Goal: Contribute content: Add original content to the website for others to see

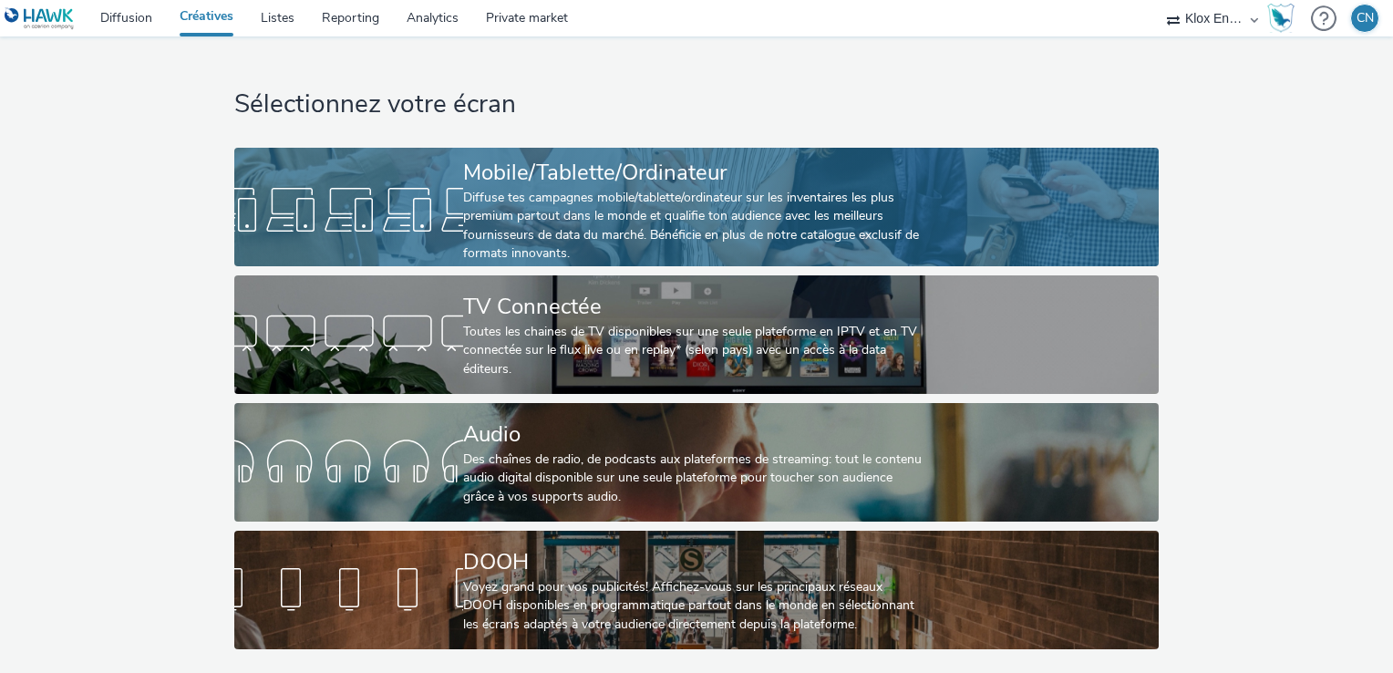
click at [698, 196] on div "Diffuse tes campagnes mobile/tablette/ordinateur sur les inventaires les plus p…" at bounding box center [692, 226] width 459 height 75
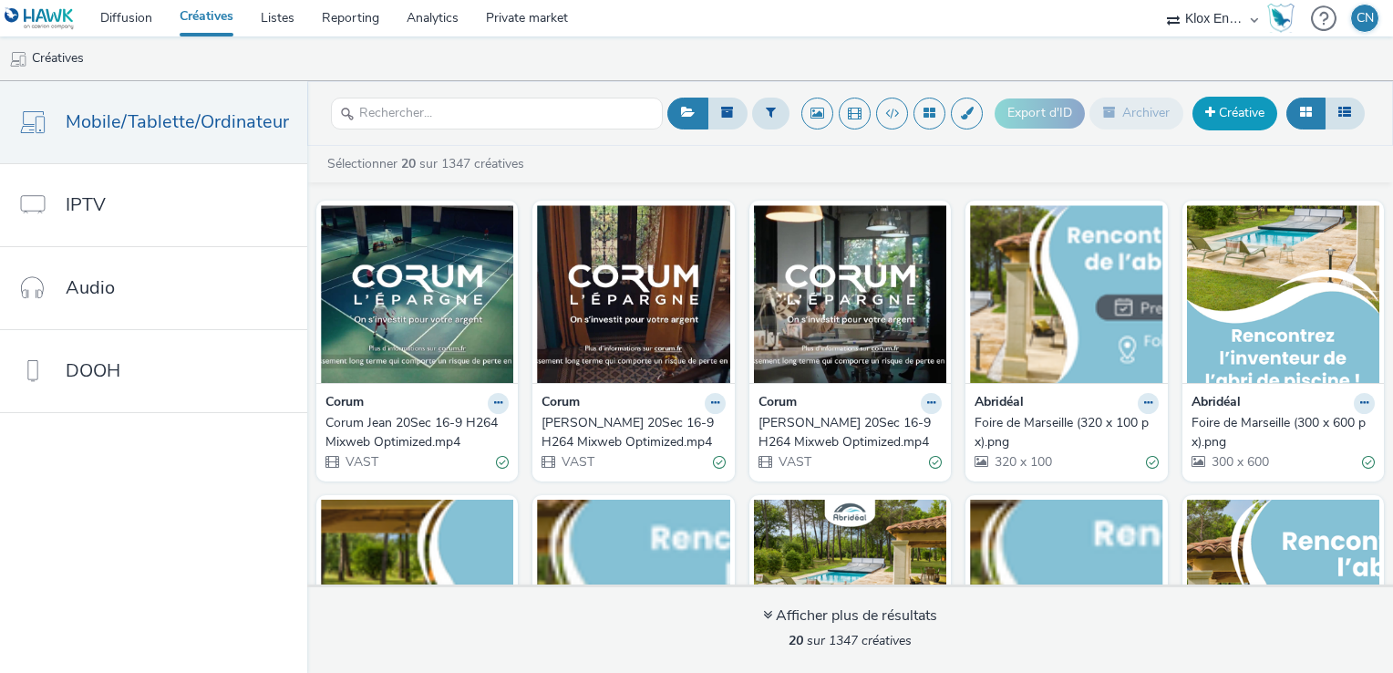
click at [1221, 111] on link "Créative" at bounding box center [1234, 113] width 85 height 33
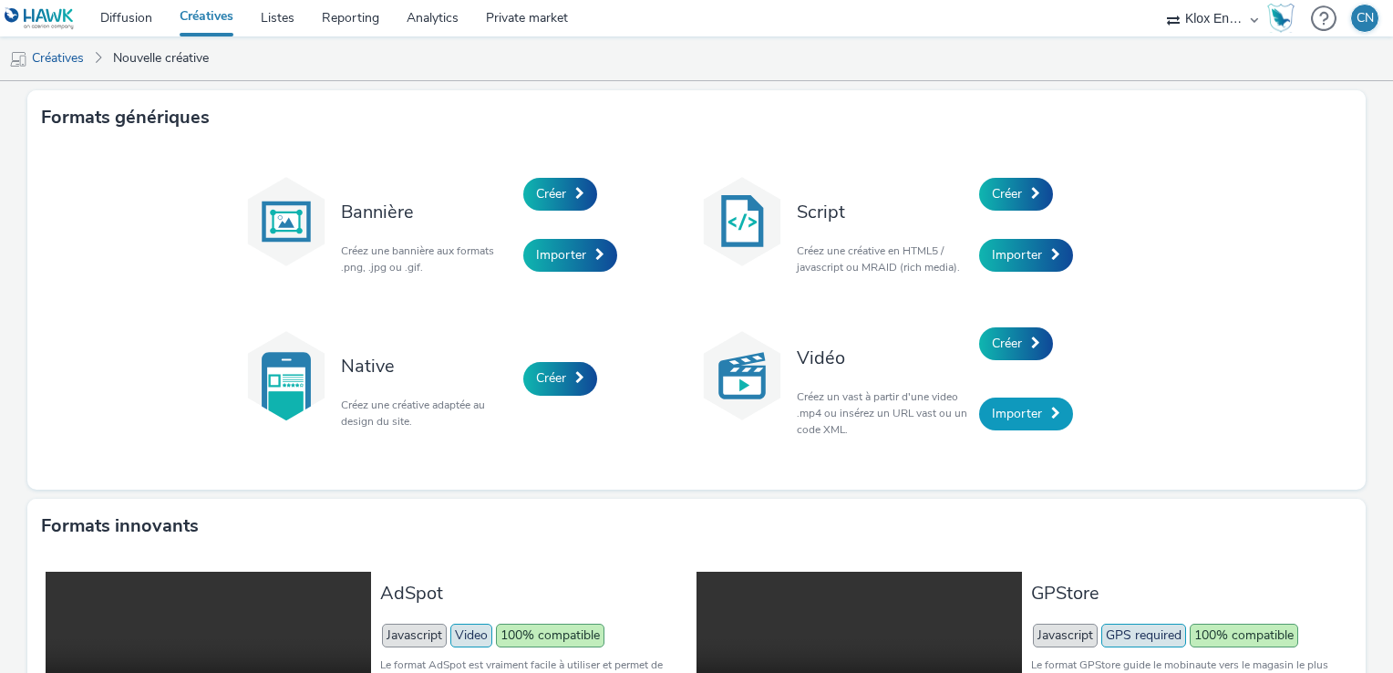
click at [1020, 415] on span "Importer" at bounding box center [1017, 413] width 50 height 17
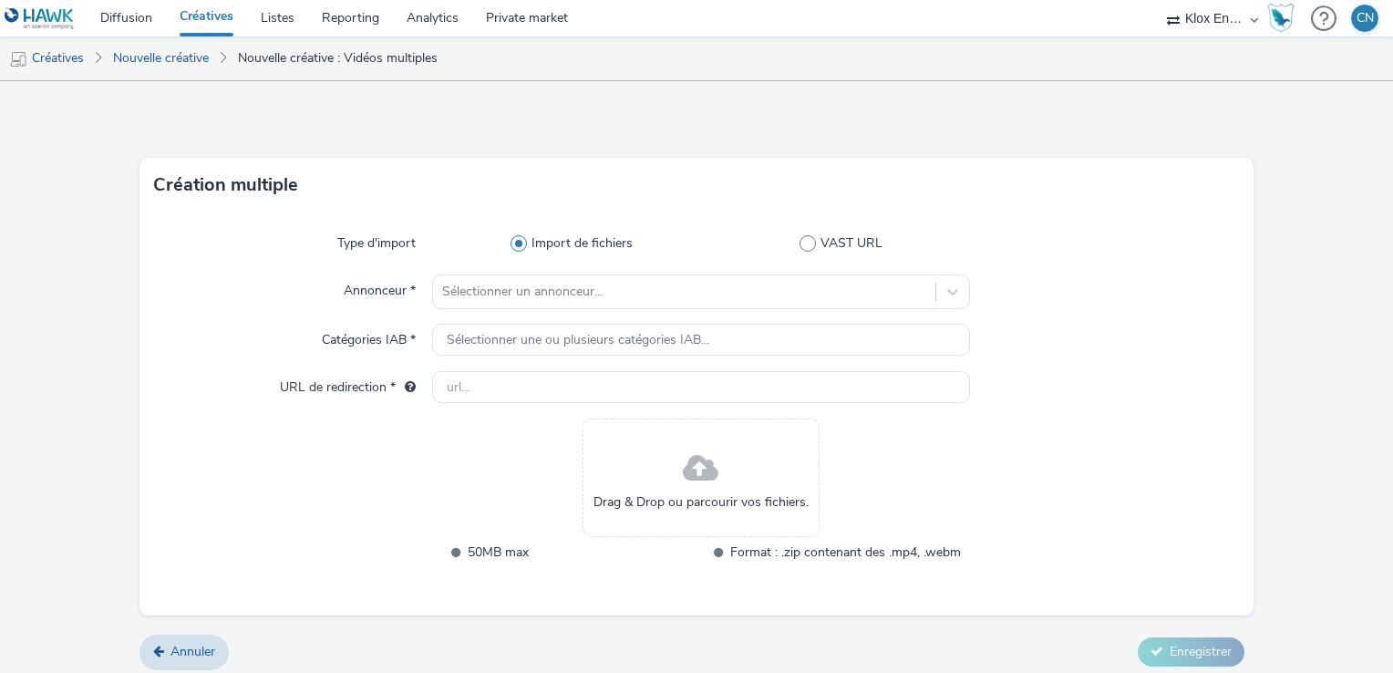
click at [671, 493] on span "Drag & Drop ou parcourir vos fichiers." at bounding box center [700, 502] width 215 height 18
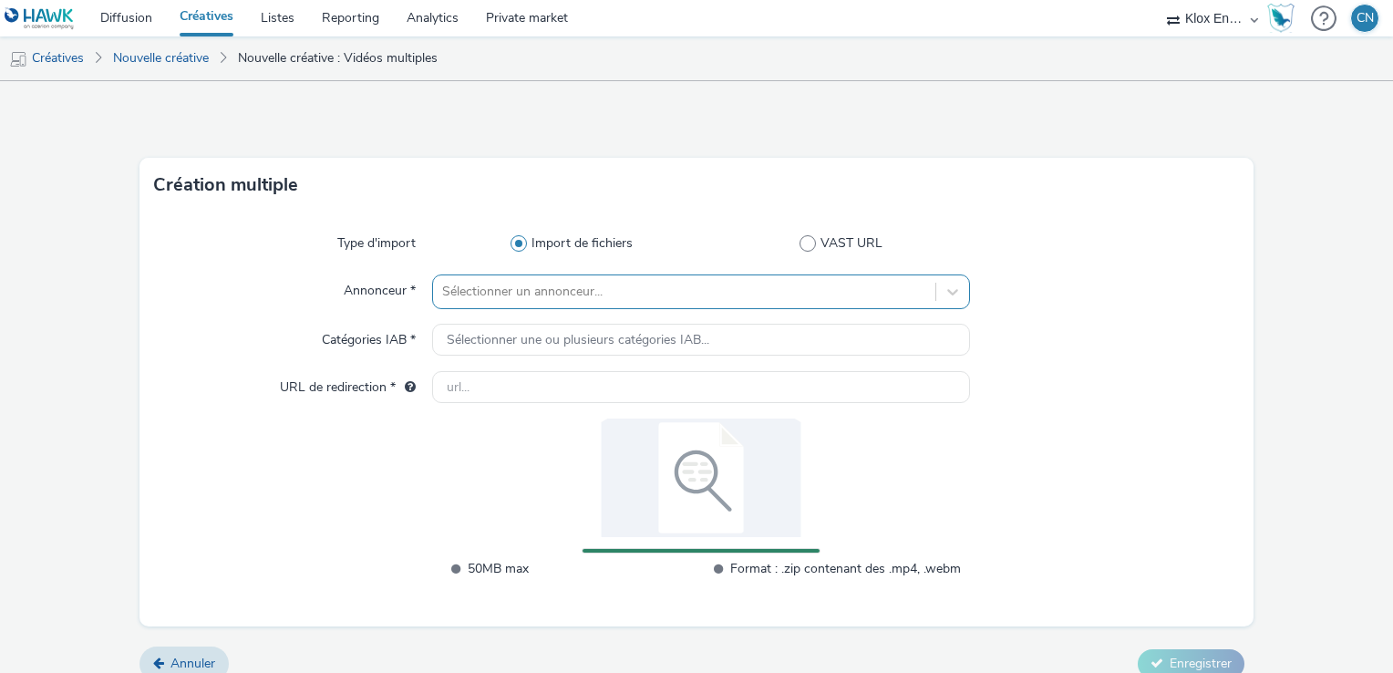
click at [581, 284] on div at bounding box center [684, 292] width 484 height 22
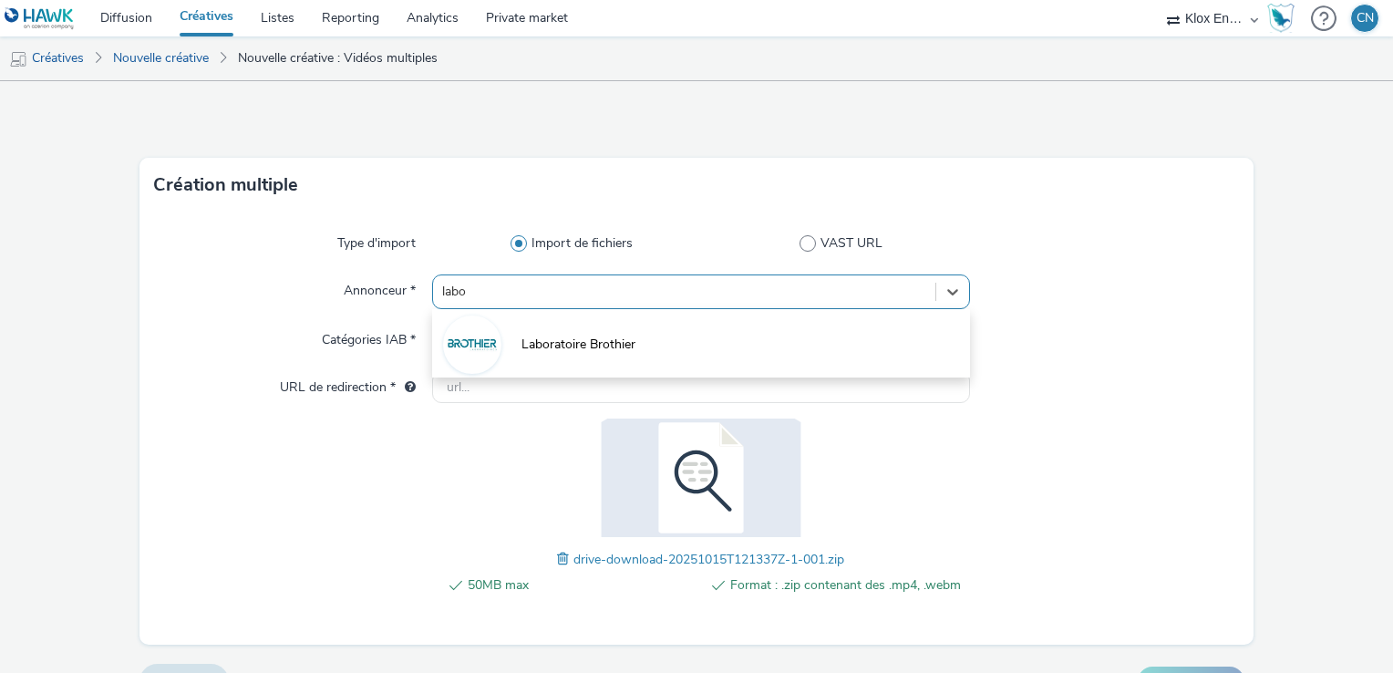
type input "lab"
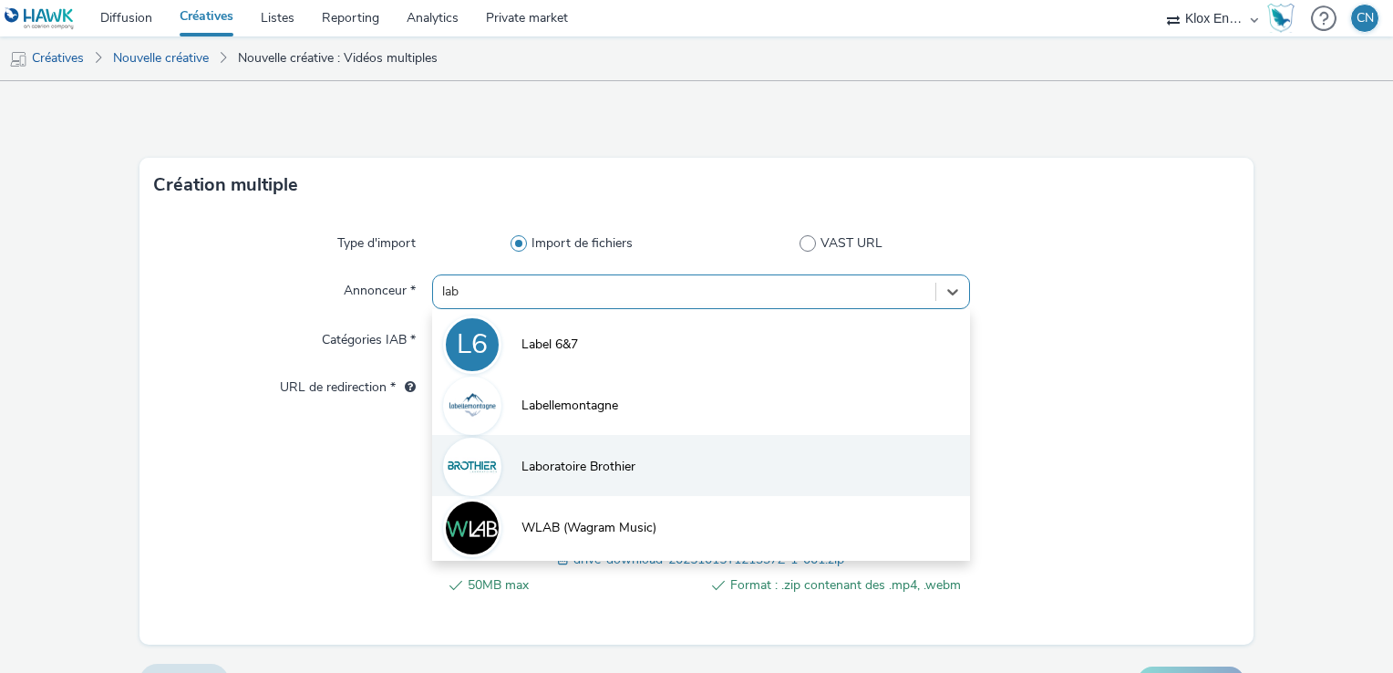
click at [809, 472] on li "Laboratoire Brothier" at bounding box center [701, 465] width 538 height 61
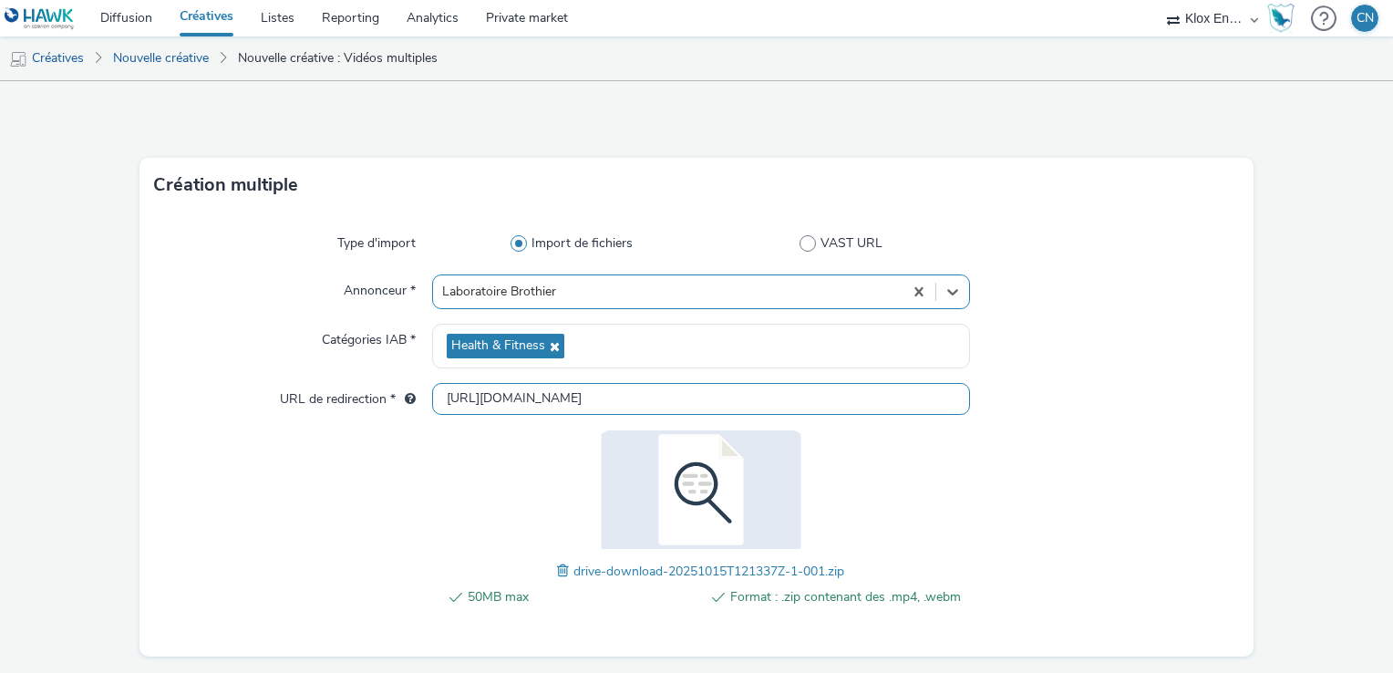
click at [582, 400] on input "[URL][DOMAIN_NAME]" at bounding box center [701, 399] width 538 height 32
drag, startPoint x: 580, startPoint y: 392, endPoint x: 332, endPoint y: 396, distance: 248.0
click at [335, 397] on div "URL de redirection * [URL][DOMAIN_NAME]" at bounding box center [696, 399] width 1085 height 33
paste input "[DOMAIN_NAME][URL]"
type input "[URL][DOMAIN_NAME]"
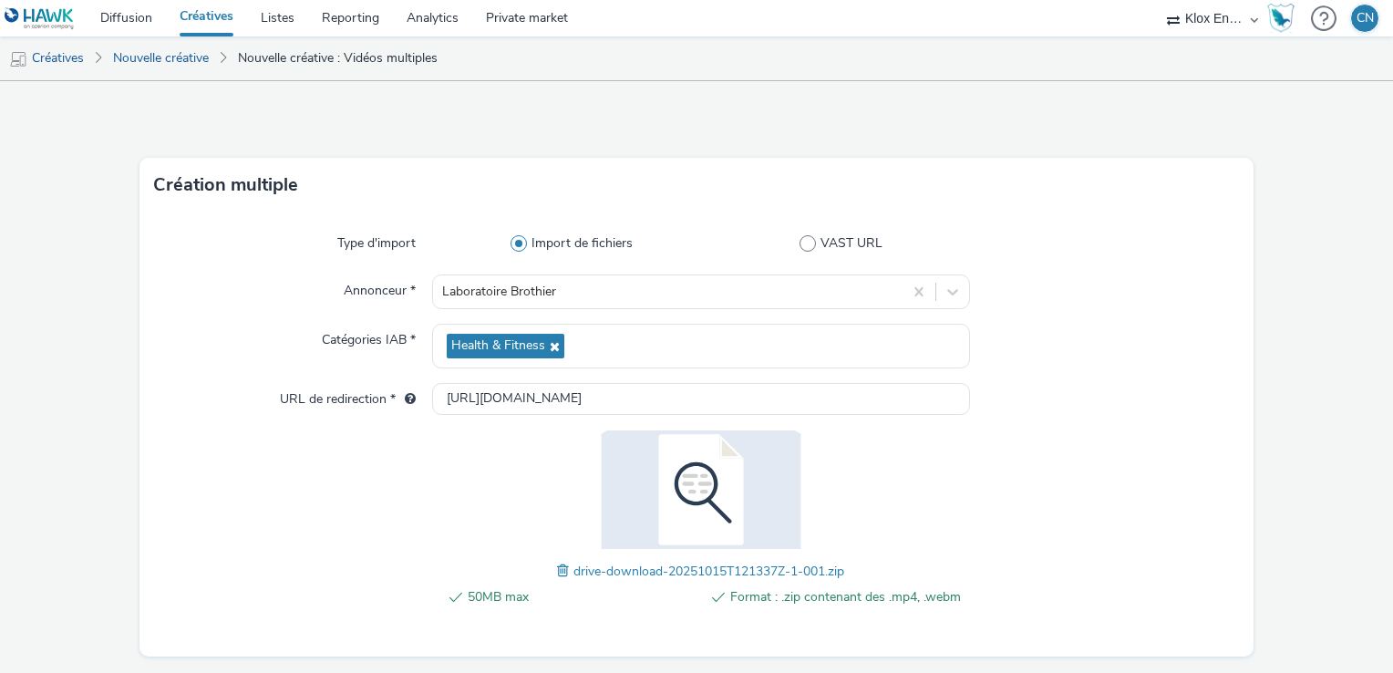
click at [451, 510] on div "50MB max Format : .zip contenant des .mp4, .webm drive-download-20251015T121337…" at bounding box center [701, 528] width 538 height 196
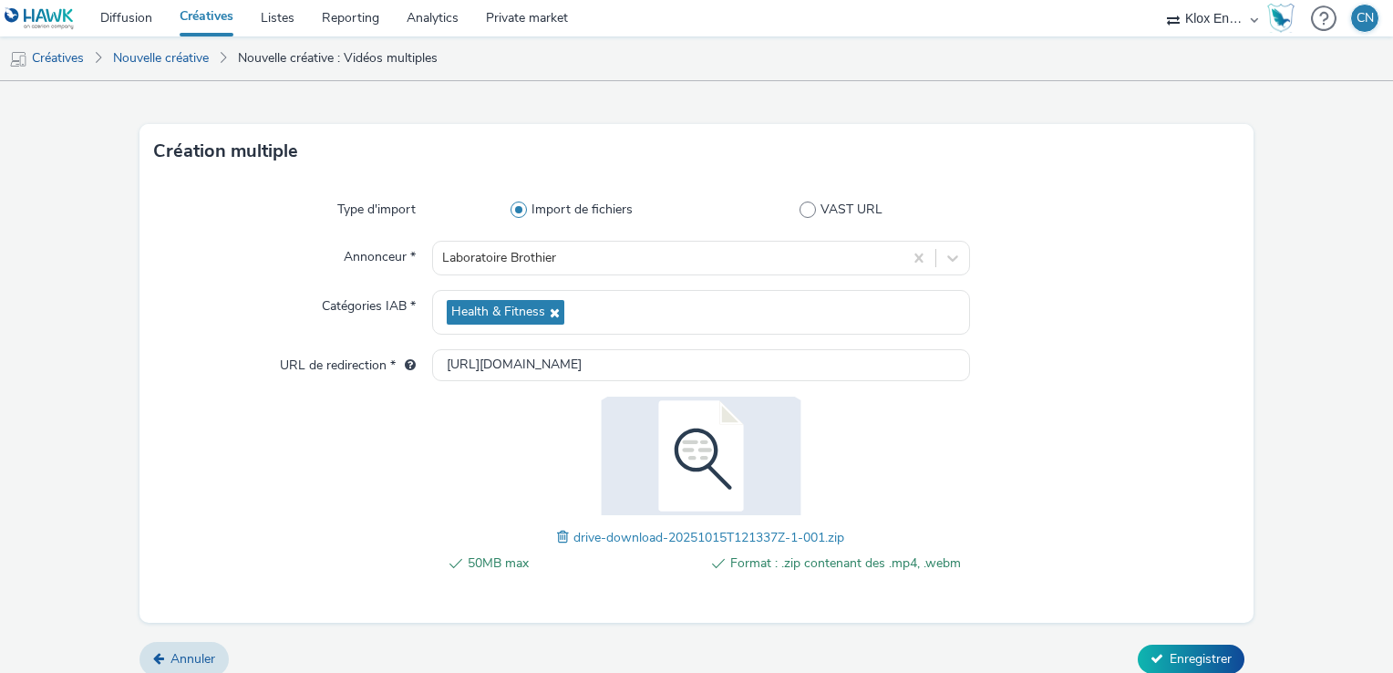
scroll to position [48, 0]
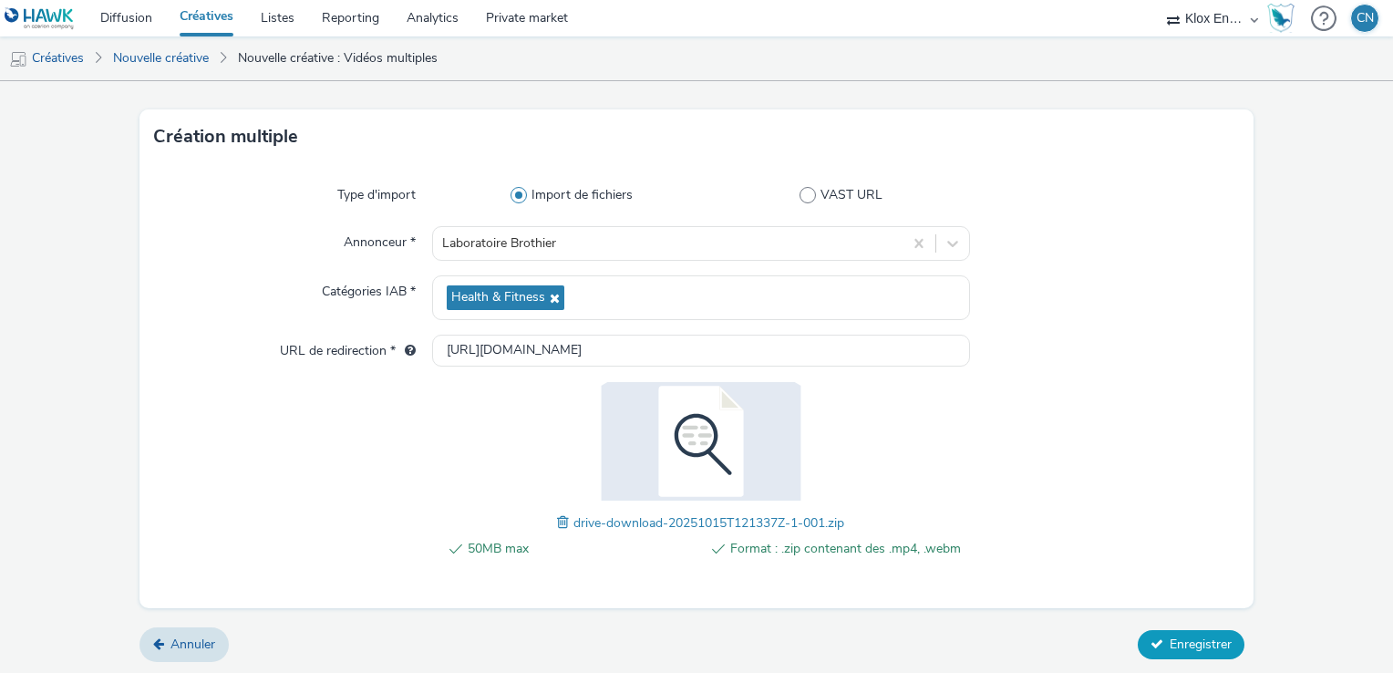
click at [1159, 630] on button "Enregistrer" at bounding box center [1191, 644] width 107 height 29
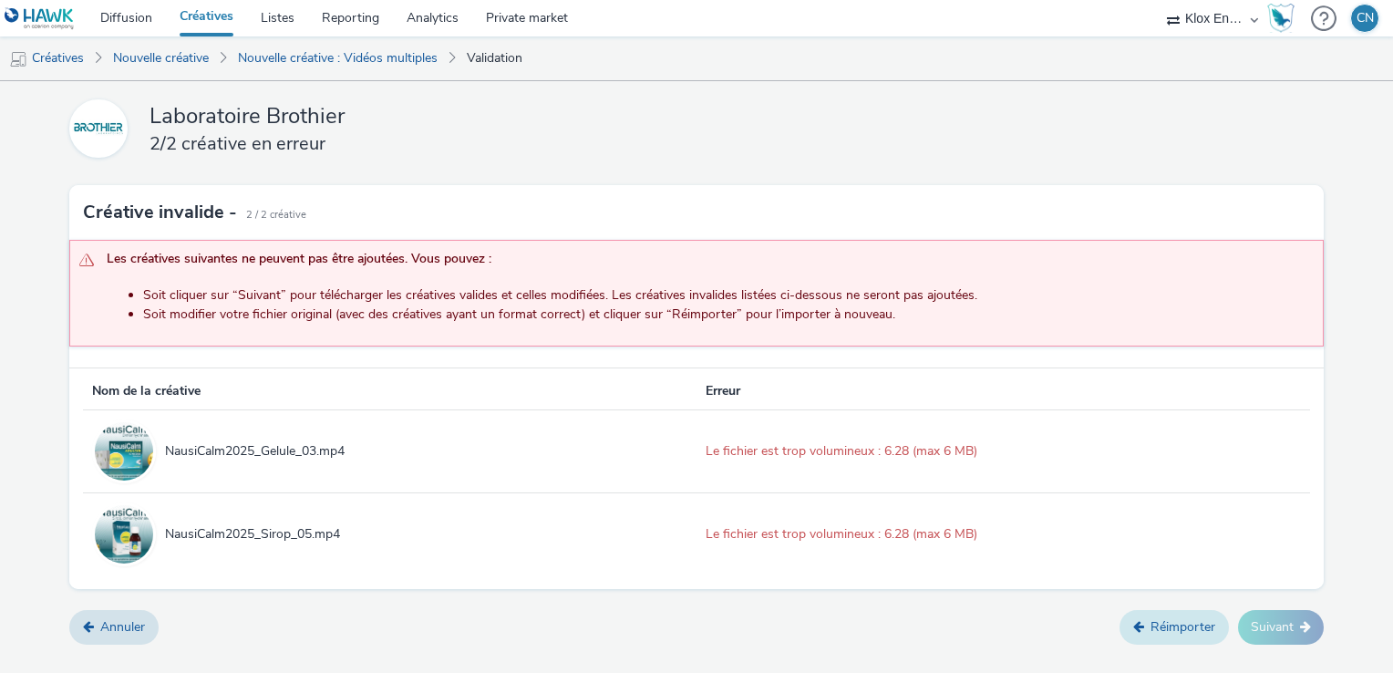
click at [1145, 626] on link "Réimporter" at bounding box center [1173, 627] width 109 height 35
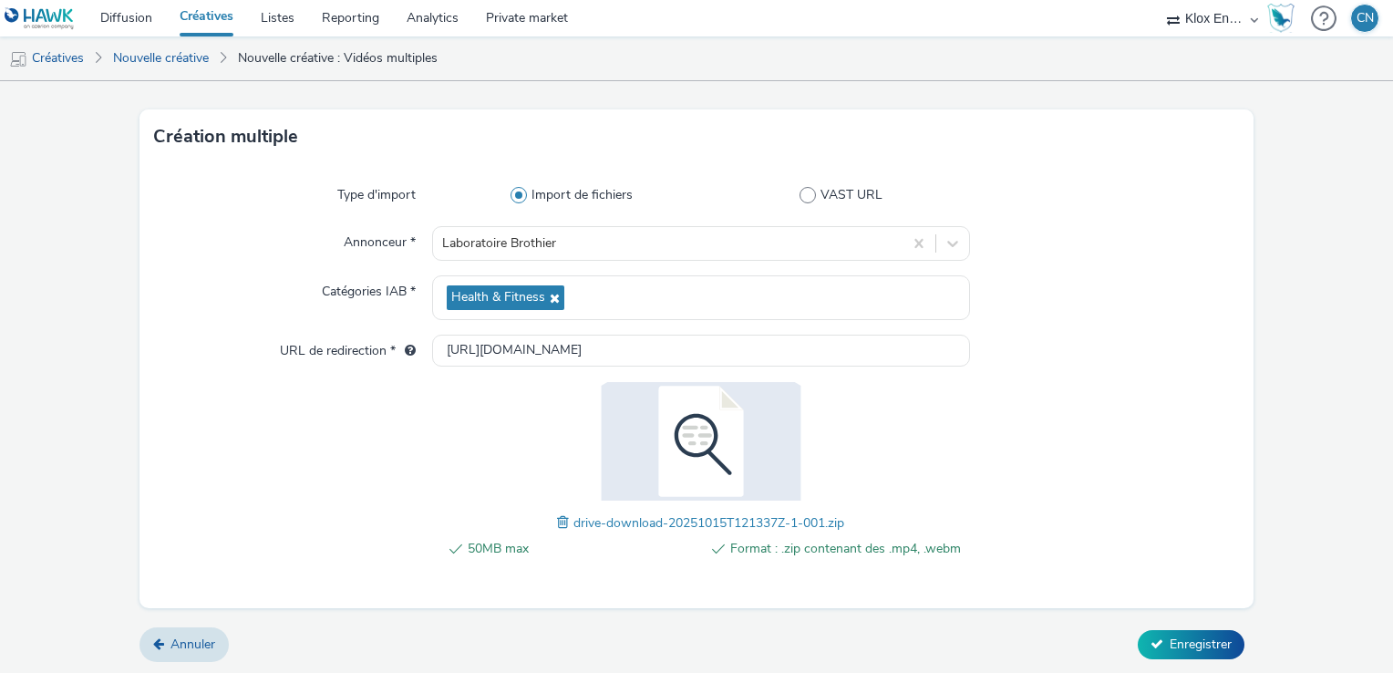
click at [557, 520] on span at bounding box center [565, 522] width 16 height 20
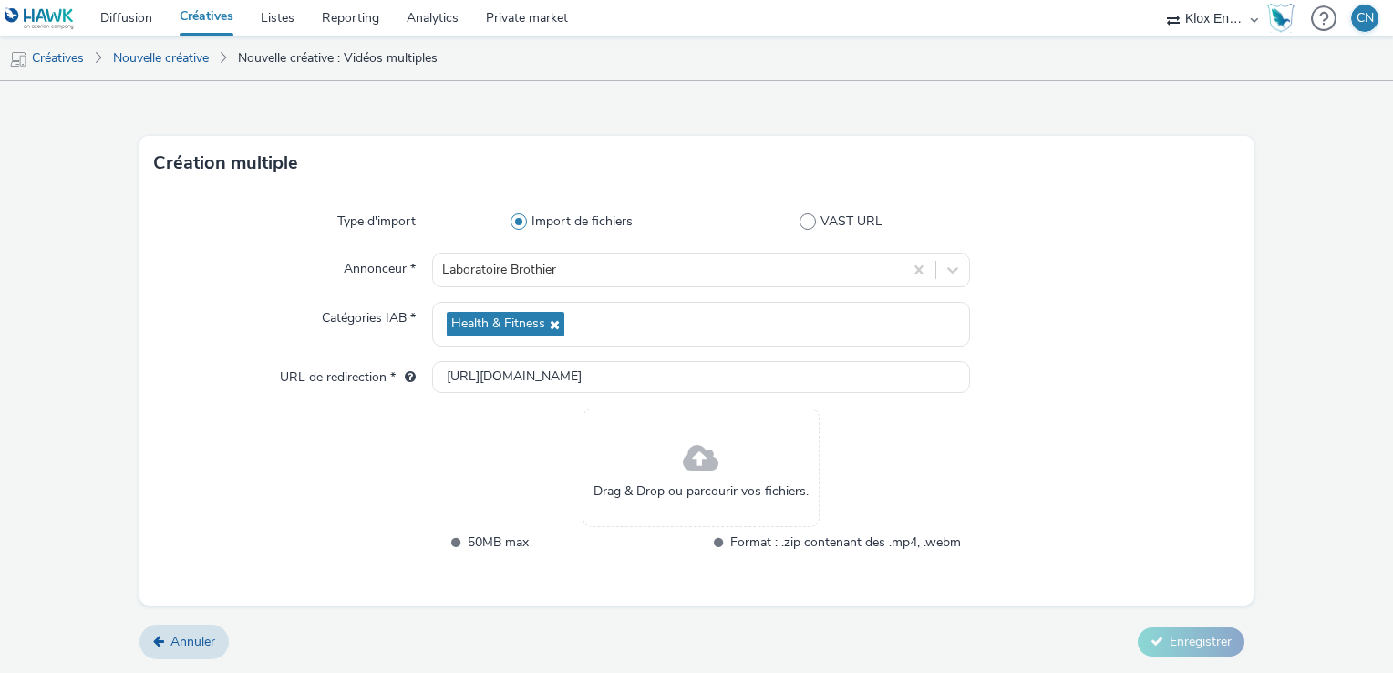
scroll to position [21, 0]
click at [686, 470] on span at bounding box center [701, 460] width 36 height 48
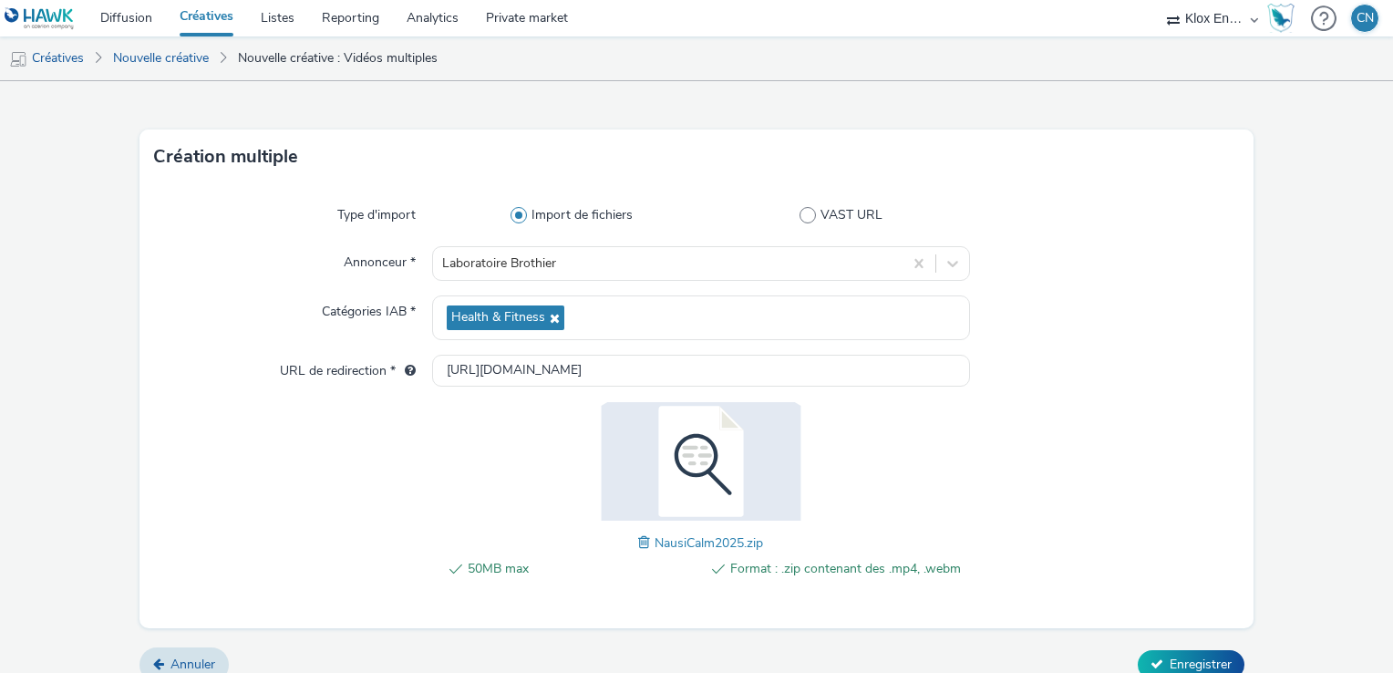
scroll to position [48, 0]
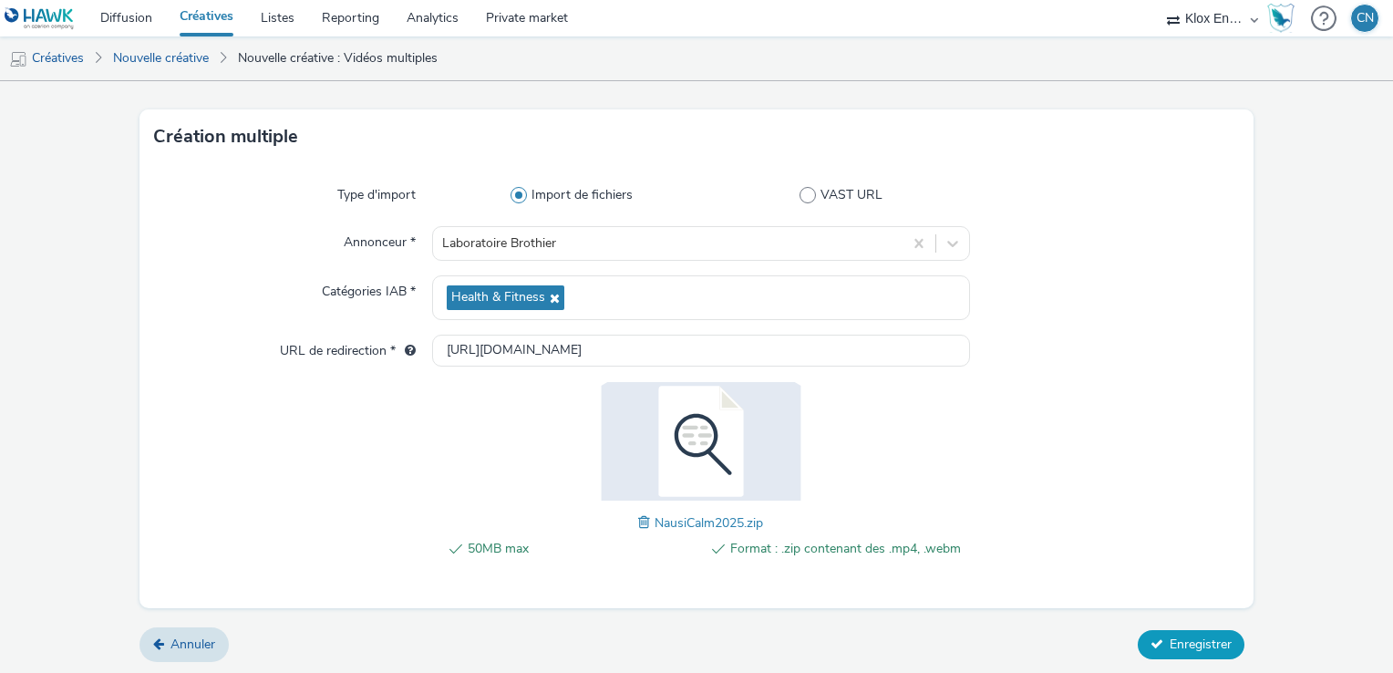
click at [1187, 644] on span "Enregistrer" at bounding box center [1201, 643] width 62 height 17
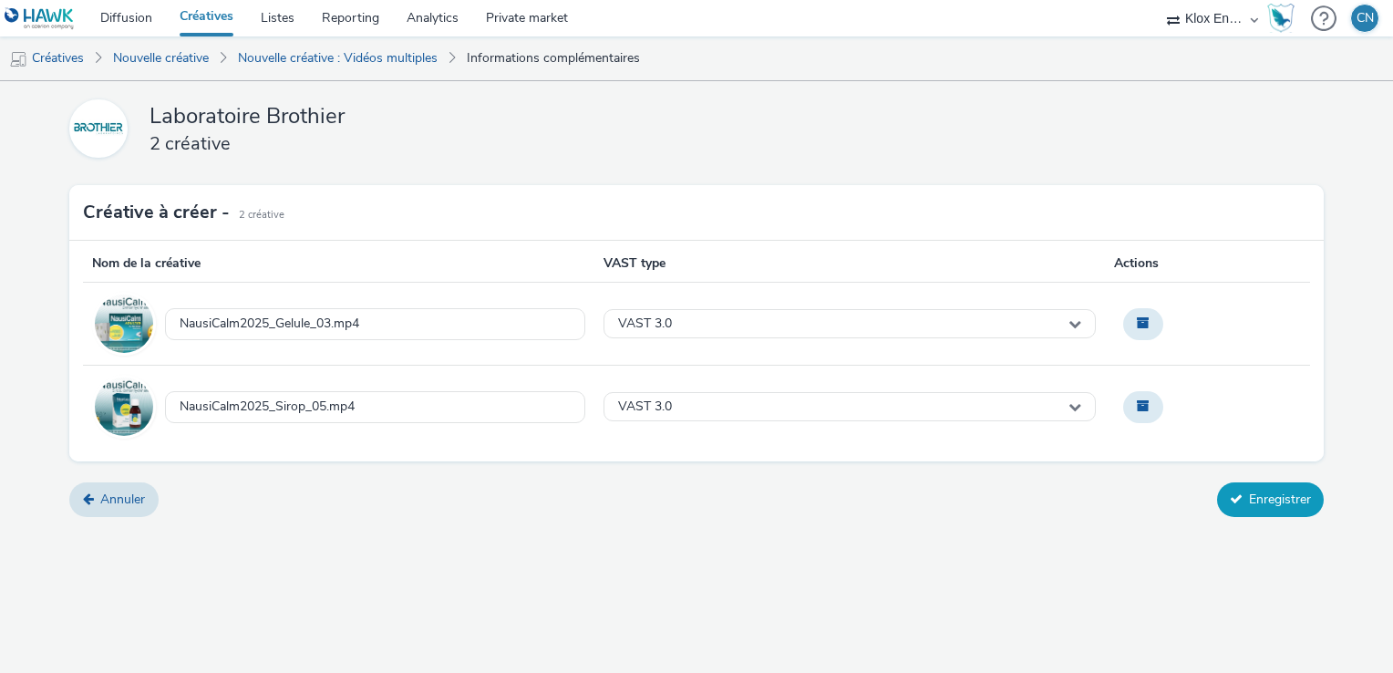
click at [1271, 499] on button "Enregistrer" at bounding box center [1270, 499] width 107 height 35
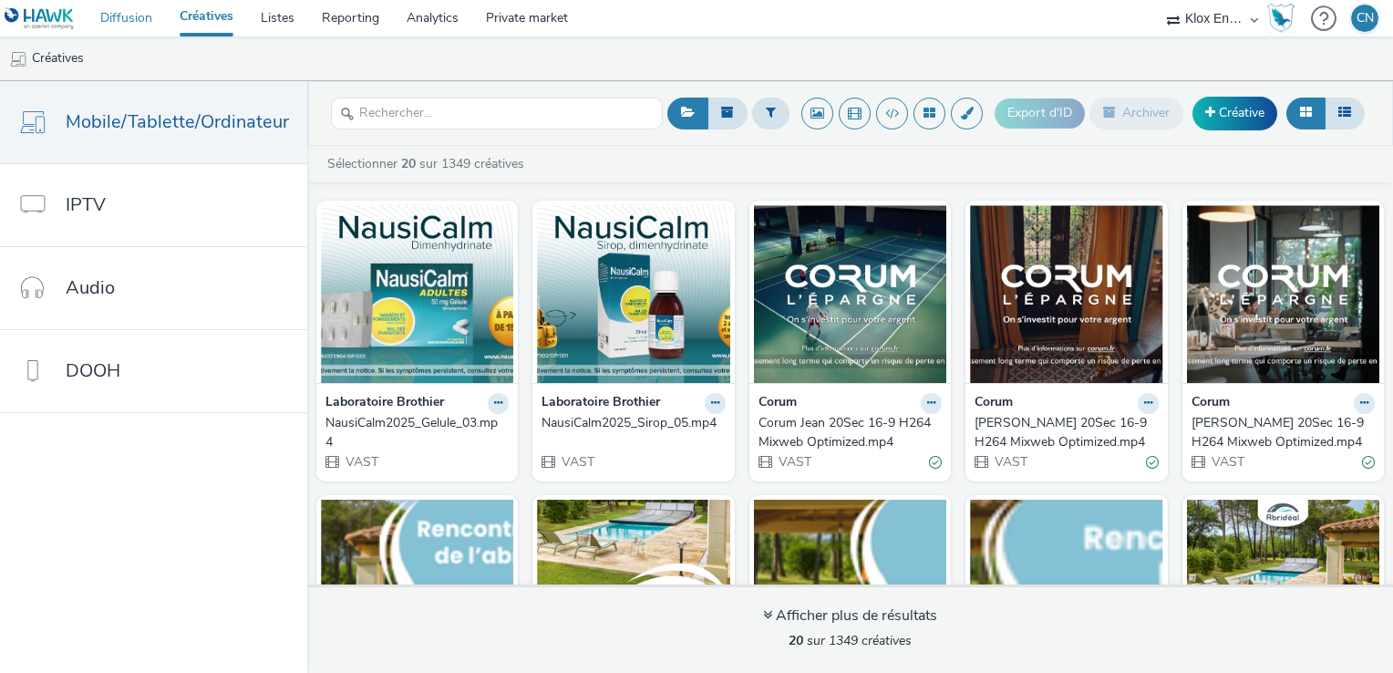
click at [108, 13] on link "Diffusion" at bounding box center [126, 18] width 79 height 36
